Goal: Transaction & Acquisition: Purchase product/service

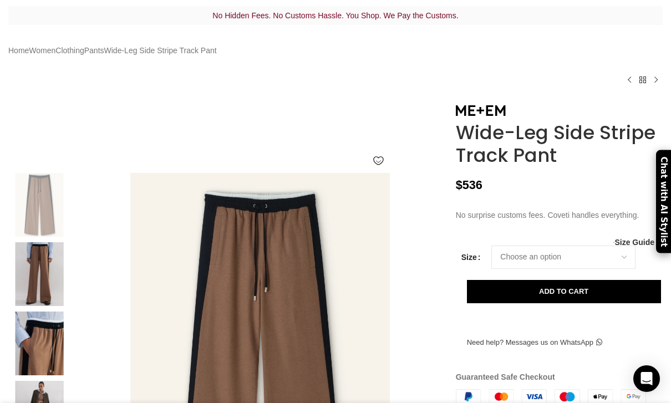
scroll to position [156, 0]
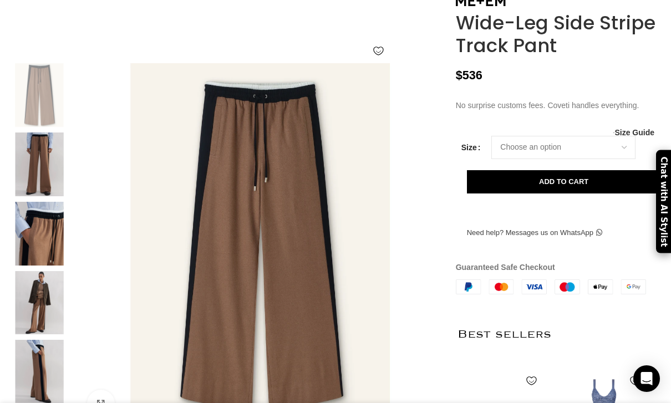
click at [47, 249] on img at bounding box center [40, 234] width 68 height 64
click at [606, 159] on select "Choose an option 4 UK 6 UK 8 UK 10 UK 12 UK 14 UK" at bounding box center [563, 147] width 144 height 23
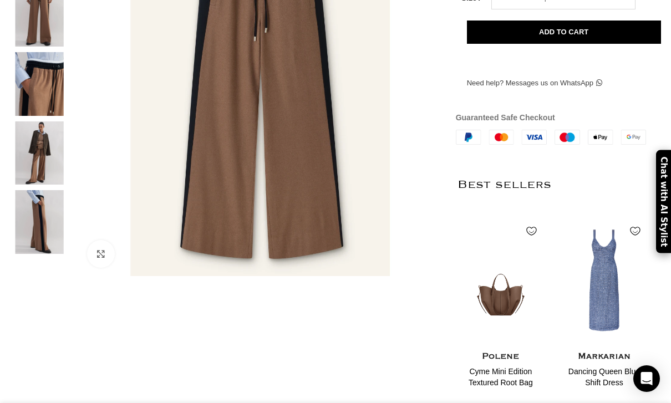
scroll to position [313, 0]
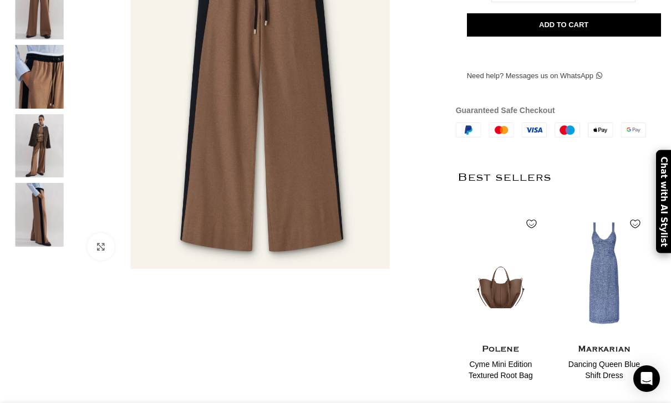
click at [22, 214] on img at bounding box center [40, 215] width 68 height 64
click at [40, 168] on img at bounding box center [40, 146] width 68 height 64
click at [38, 170] on img at bounding box center [40, 146] width 68 height 64
click at [49, 102] on img at bounding box center [40, 77] width 68 height 64
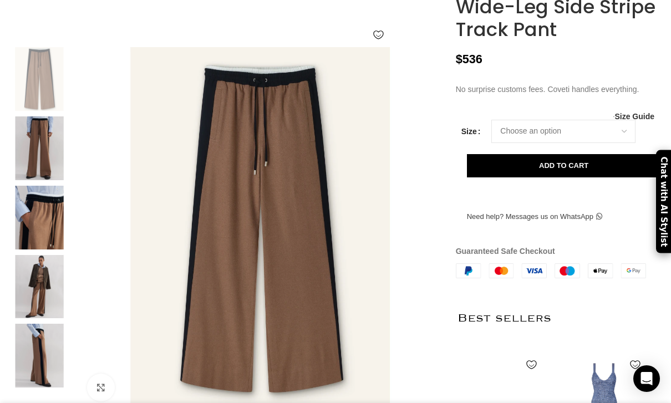
scroll to position [0, 1611]
click at [35, 164] on img at bounding box center [40, 148] width 68 height 64
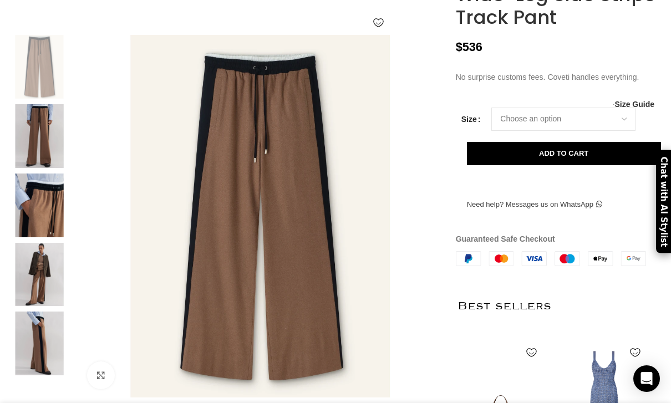
scroll to position [186, 0]
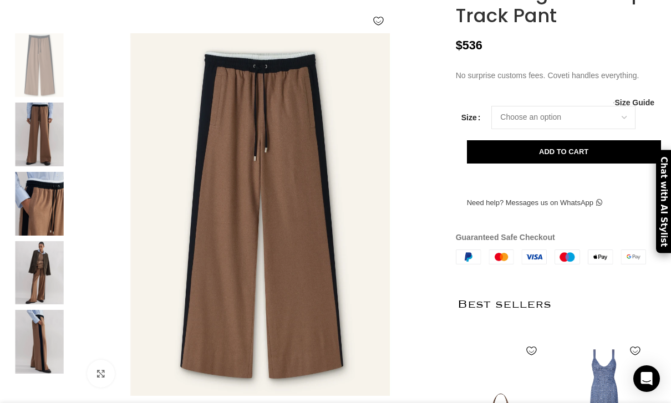
click at [49, 227] on img at bounding box center [40, 204] width 68 height 64
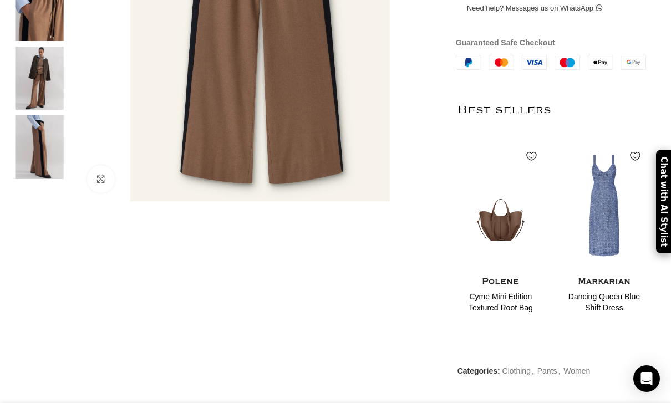
scroll to position [382, 0]
click at [29, 156] on img at bounding box center [40, 147] width 68 height 64
click at [33, 101] on img at bounding box center [40, 78] width 68 height 64
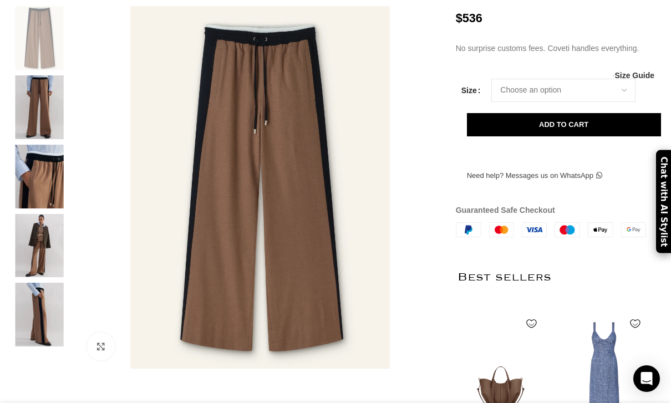
scroll to position [213, 0]
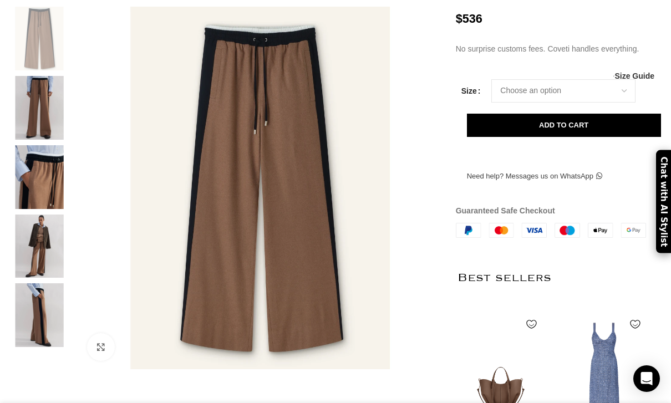
click at [37, 116] on img at bounding box center [40, 108] width 68 height 64
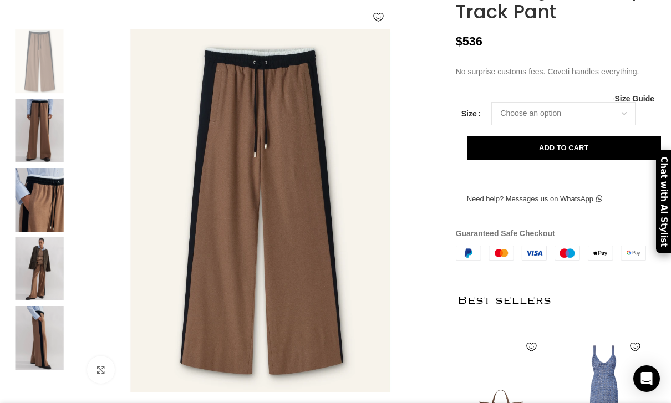
scroll to position [190, 0]
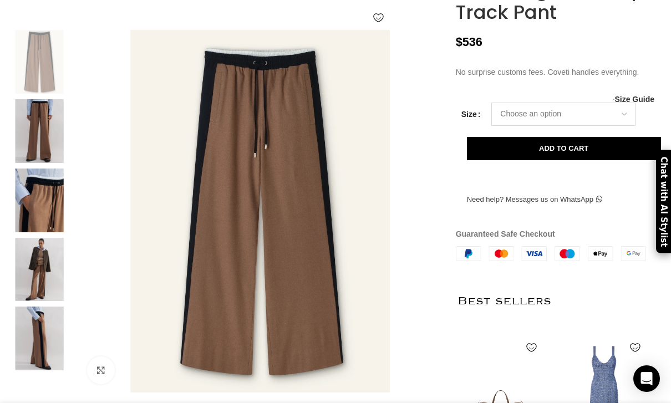
click at [613, 126] on select "Choose an option 4 UK 6 UK 8 UK 10 UK 12 UK 14 UK" at bounding box center [563, 114] width 144 height 23
select select "8-uk"
click at [41, 225] on img at bounding box center [40, 201] width 68 height 64
click at [47, 231] on img at bounding box center [40, 201] width 68 height 64
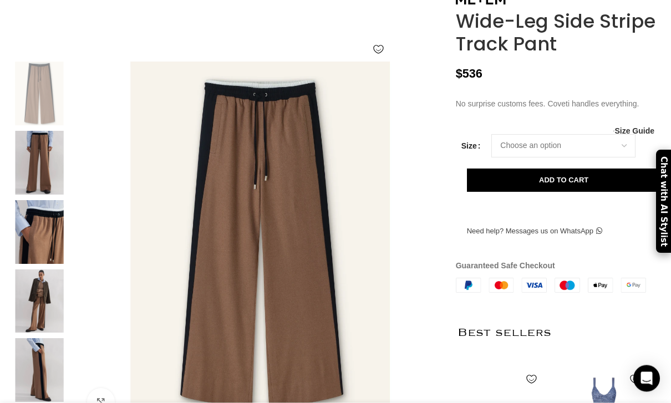
scroll to position [163, 0]
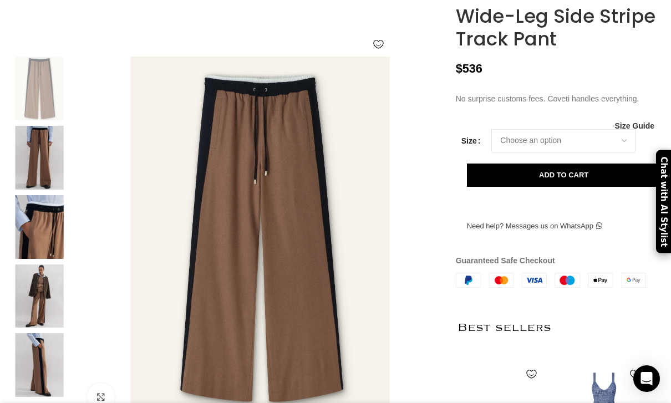
click at [602, 187] on button "Add to cart" at bounding box center [564, 175] width 194 height 23
click at [37, 132] on img at bounding box center [40, 158] width 68 height 64
click at [38, 333] on img at bounding box center [40, 365] width 68 height 64
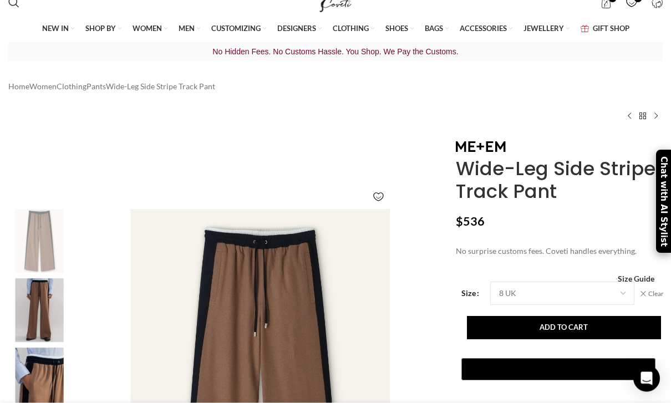
scroll to position [29, 0]
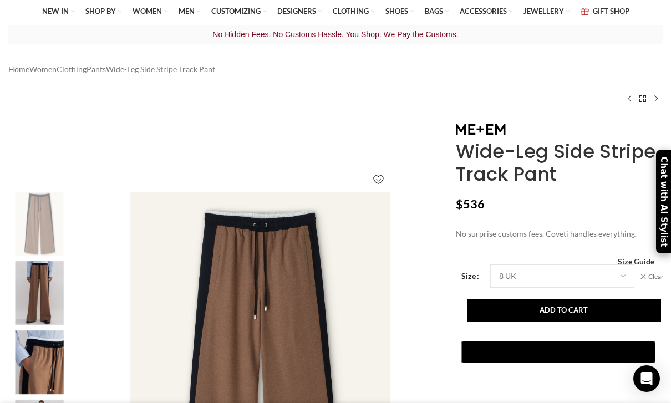
click at [586, 322] on button "Add to cart" at bounding box center [564, 310] width 194 height 23
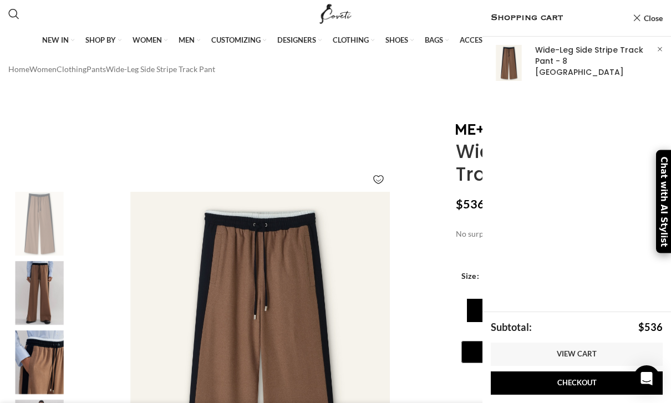
click at [662, 54] on link "×" at bounding box center [660, 49] width 11 height 11
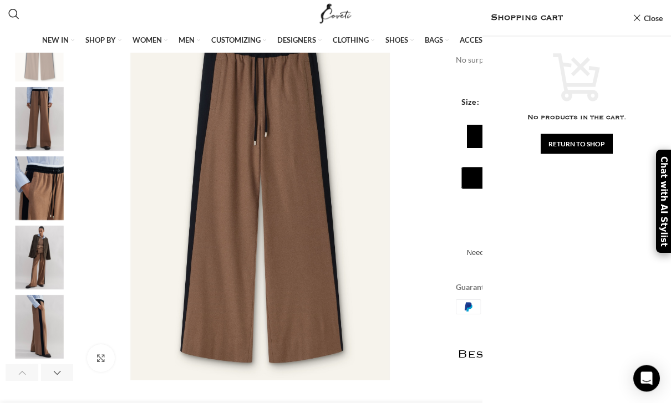
scroll to position [206, 0]
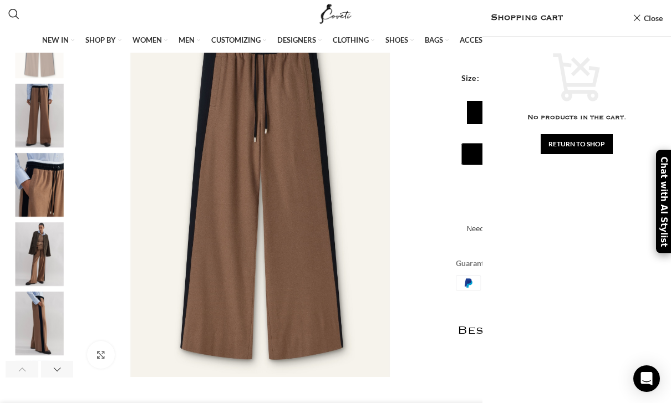
click at [27, 276] on img at bounding box center [40, 254] width 68 height 64
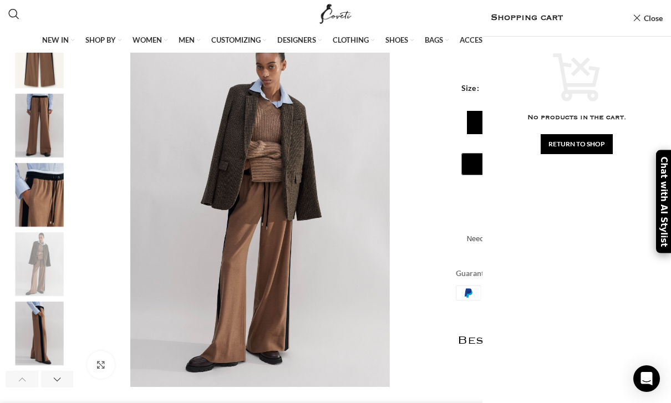
scroll to position [0, 691]
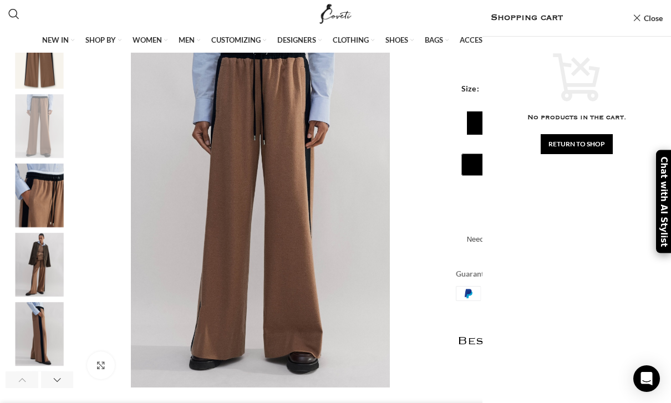
click at [36, 150] on img at bounding box center [40, 126] width 68 height 64
click at [24, 200] on img at bounding box center [40, 196] width 68 height 64
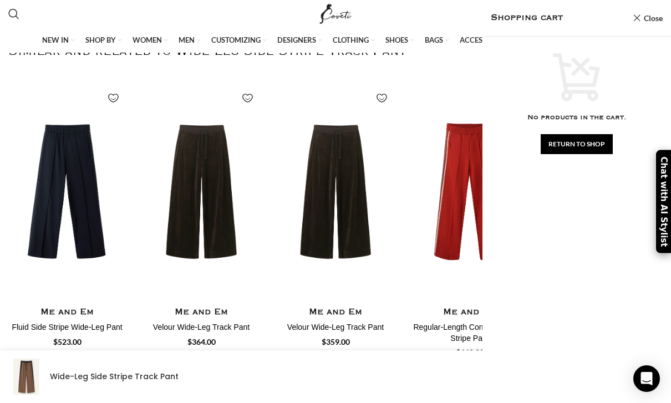
scroll to position [0, 1036]
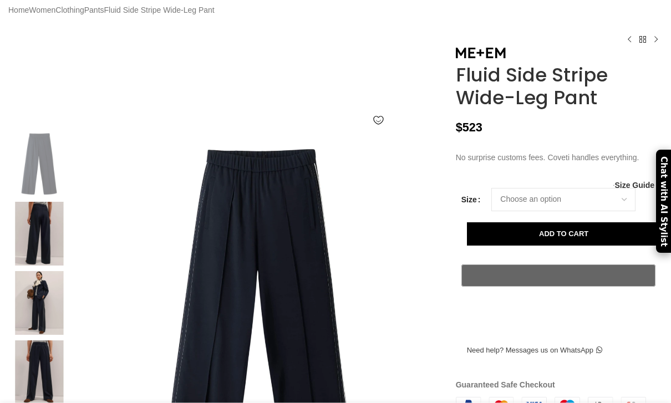
scroll to position [194, 0]
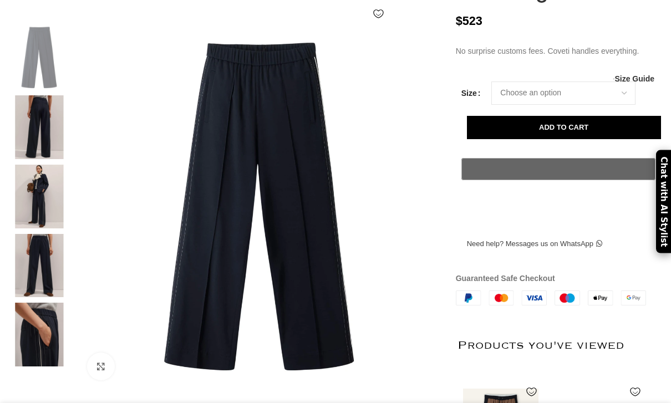
click at [26, 284] on img at bounding box center [40, 266] width 68 height 64
click at [34, 361] on img at bounding box center [40, 335] width 68 height 64
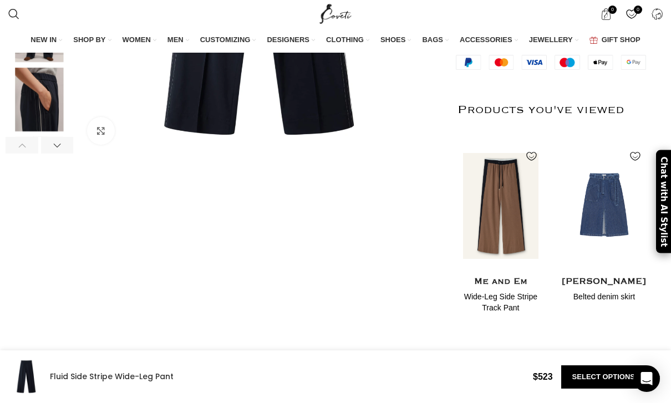
scroll to position [363, 0]
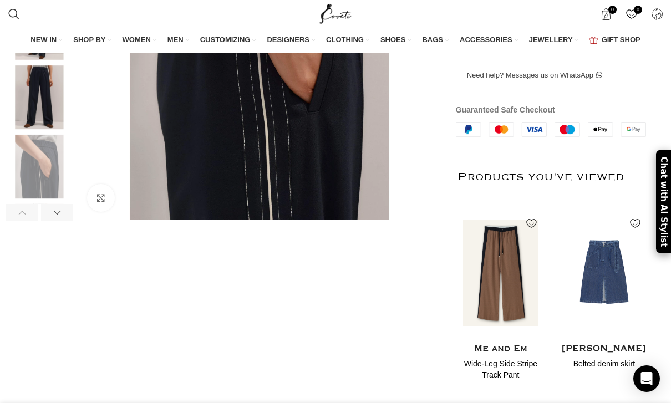
click at [43, 189] on img at bounding box center [40, 167] width 68 height 64
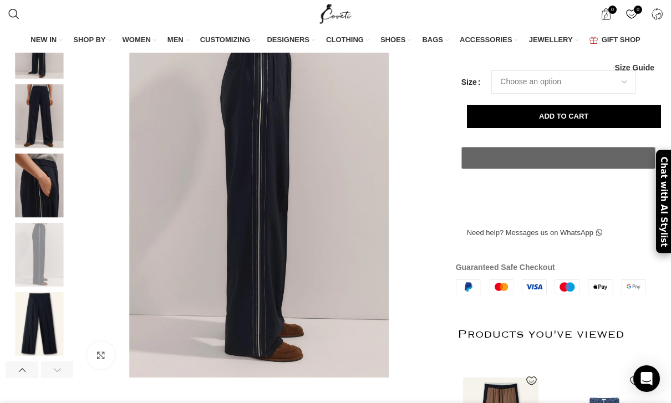
scroll to position [0, 230]
click at [24, 195] on img at bounding box center [40, 186] width 68 height 64
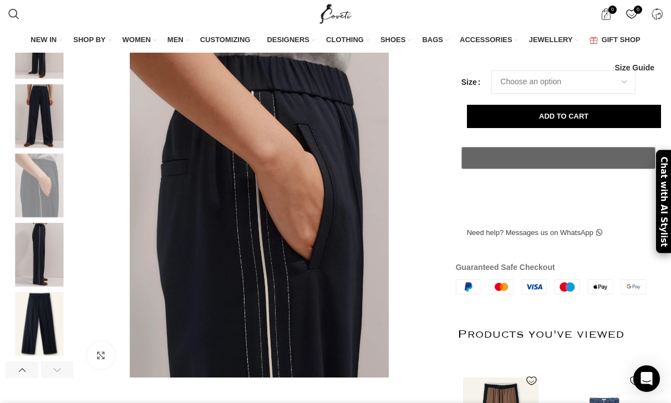
click at [34, 139] on img at bounding box center [40, 116] width 68 height 64
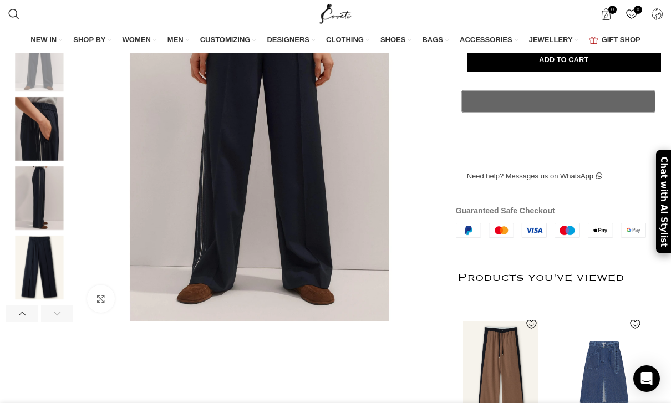
scroll to position [122, 0]
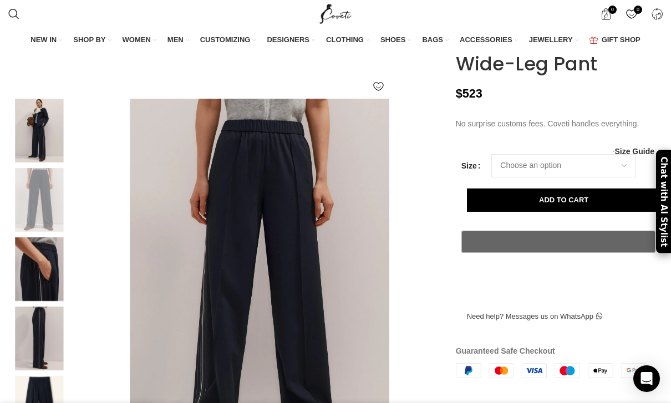
click at [38, 206] on img at bounding box center [40, 200] width 68 height 64
click at [29, 153] on img at bounding box center [40, 131] width 68 height 64
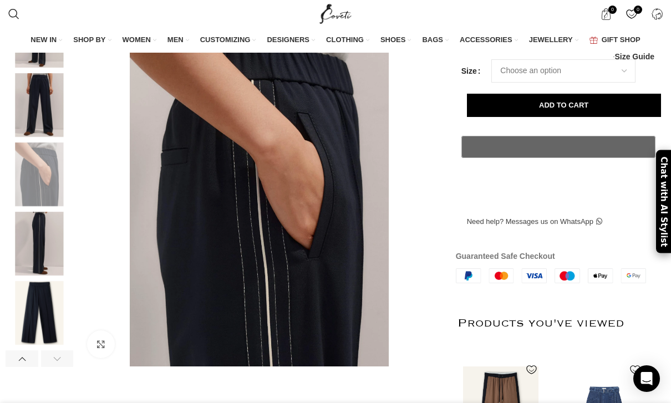
scroll to position [217, 0]
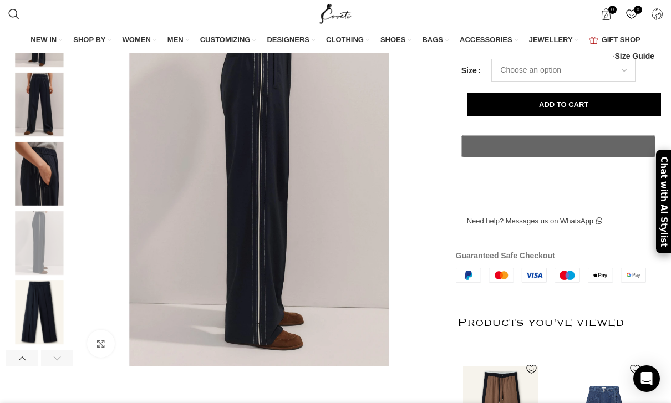
click at [577, 82] on select "Choose an option 4 UK 6 UK 8 UK 10 UK 12 UK 14 UK" at bounding box center [563, 70] width 144 height 23
click at [35, 261] on img at bounding box center [40, 243] width 68 height 64
click at [33, 327] on img at bounding box center [40, 313] width 68 height 64
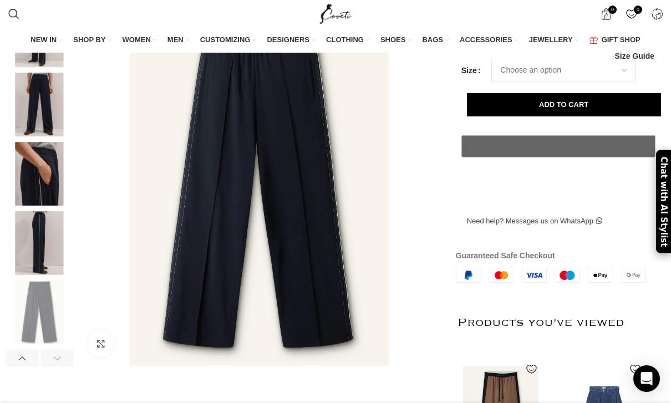
click at [644, 56] on span "Size Guide" at bounding box center [635, 56] width 40 height 0
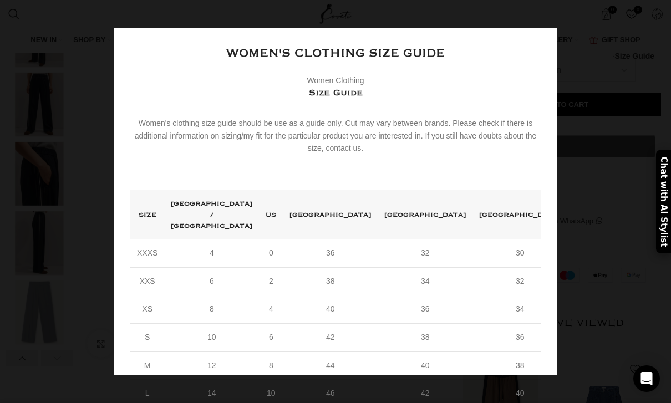
scroll to position [0, 0]
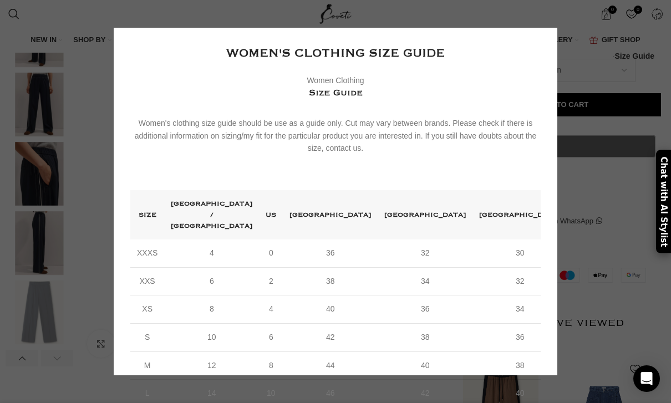
scroll to position [0, 1036]
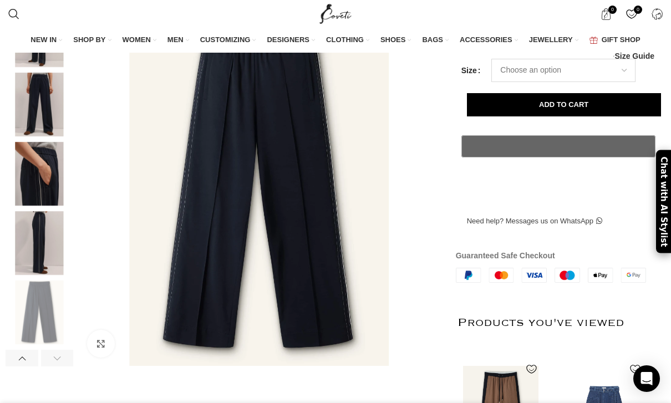
click at [557, 82] on select "Choose an option 4 UK 6 UK 8 UK 10 UK 12 UK 14 UK" at bounding box center [563, 70] width 144 height 23
click at [28, 206] on img at bounding box center [40, 174] width 68 height 64
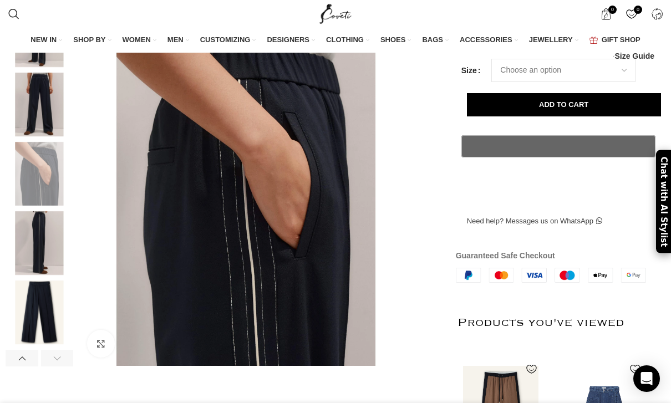
scroll to position [219, 0]
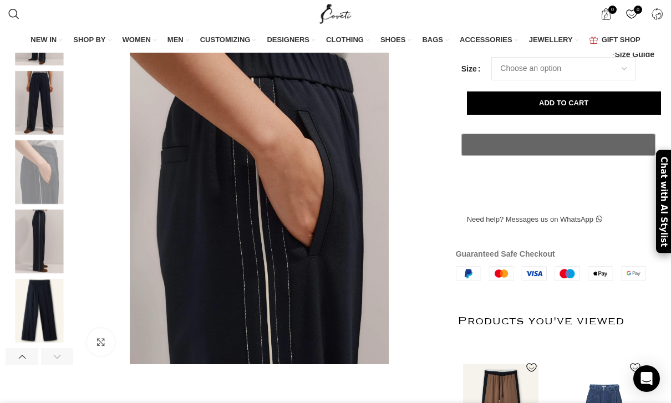
click at [35, 260] on img at bounding box center [40, 242] width 68 height 64
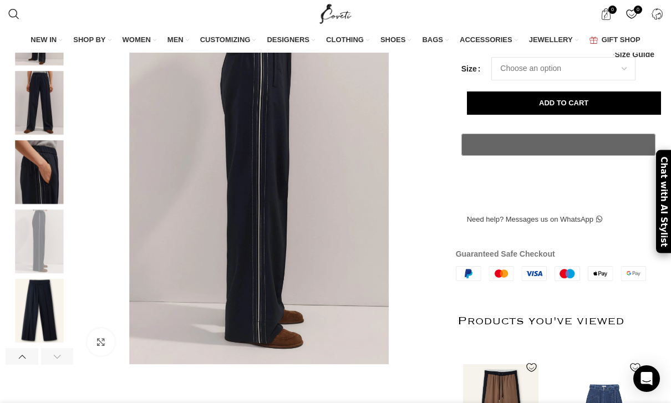
click at [29, 338] on img at bounding box center [40, 311] width 68 height 64
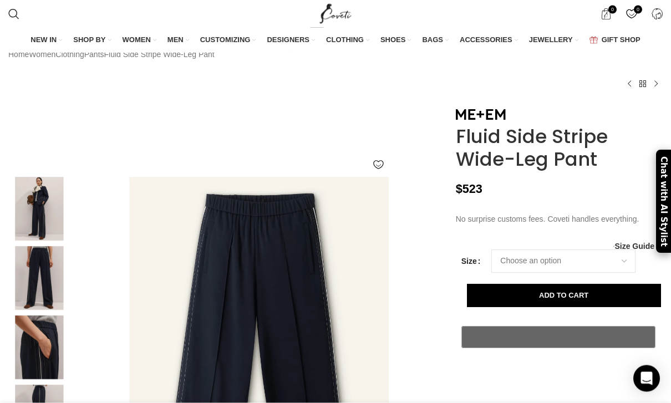
scroll to position [0, 0]
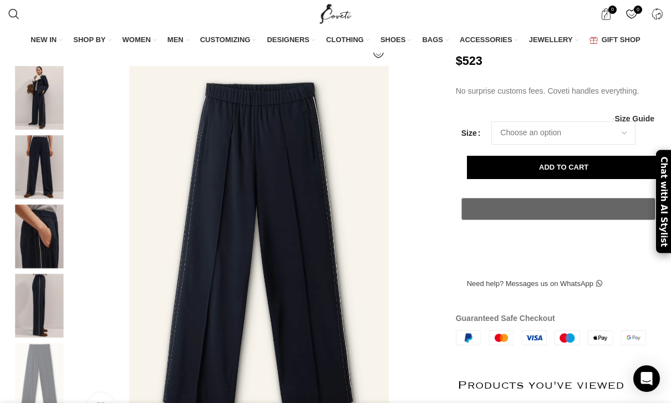
click at [34, 185] on img at bounding box center [40, 167] width 68 height 64
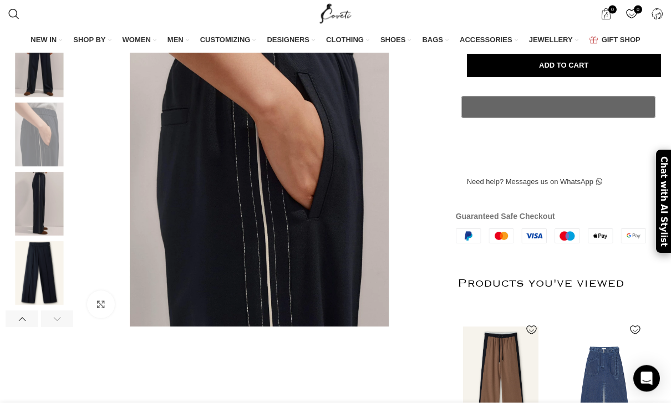
scroll to position [257, 0]
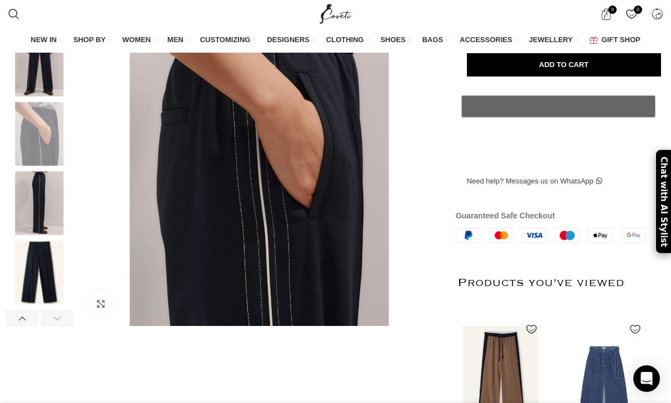
click at [431, 159] on div at bounding box center [445, 145] width 28 height 28
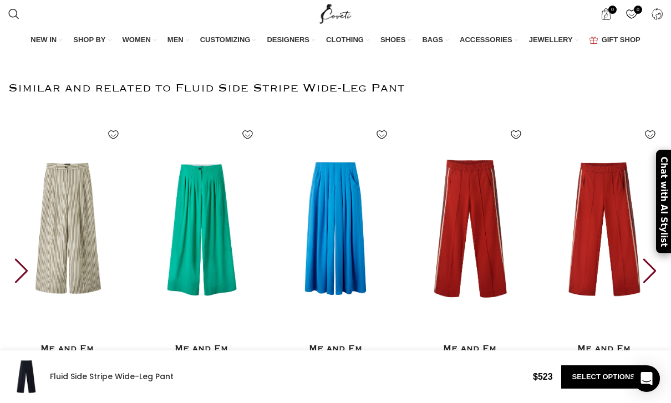
scroll to position [0, 1496]
